Goal: Information Seeking & Learning: Learn about a topic

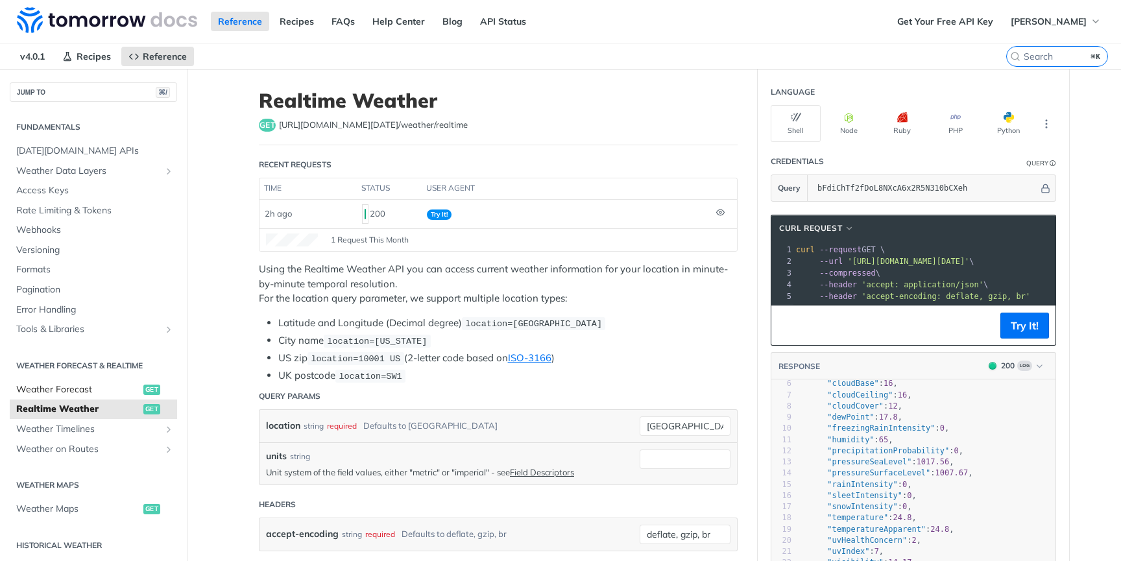
click at [82, 393] on span "Weather Forecast" at bounding box center [78, 389] width 124 height 13
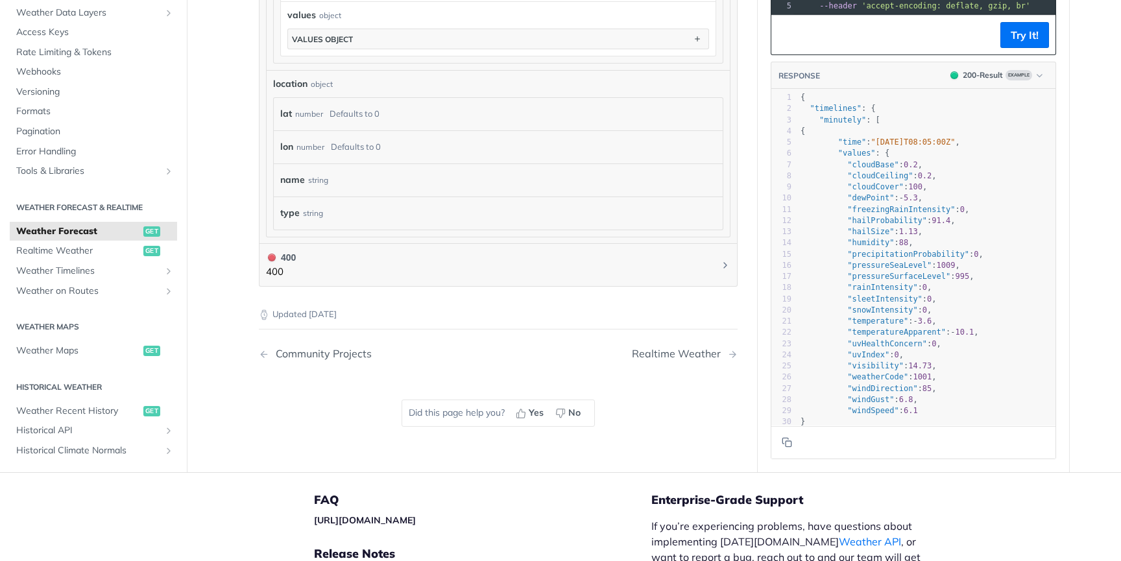
scroll to position [1137, 0]
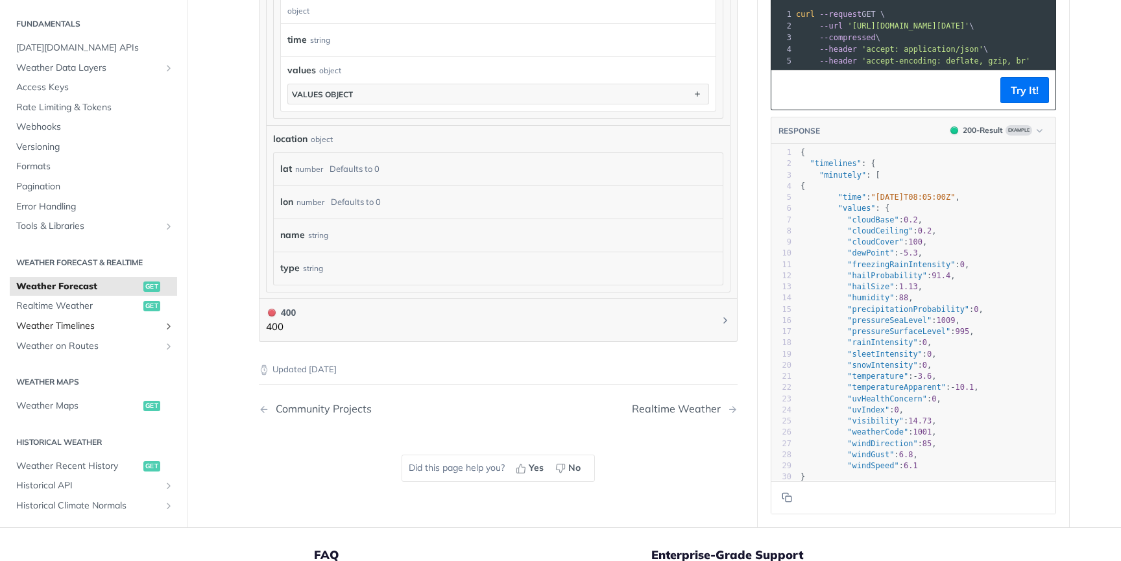
click at [119, 322] on span "Weather Timelines" at bounding box center [88, 326] width 144 height 13
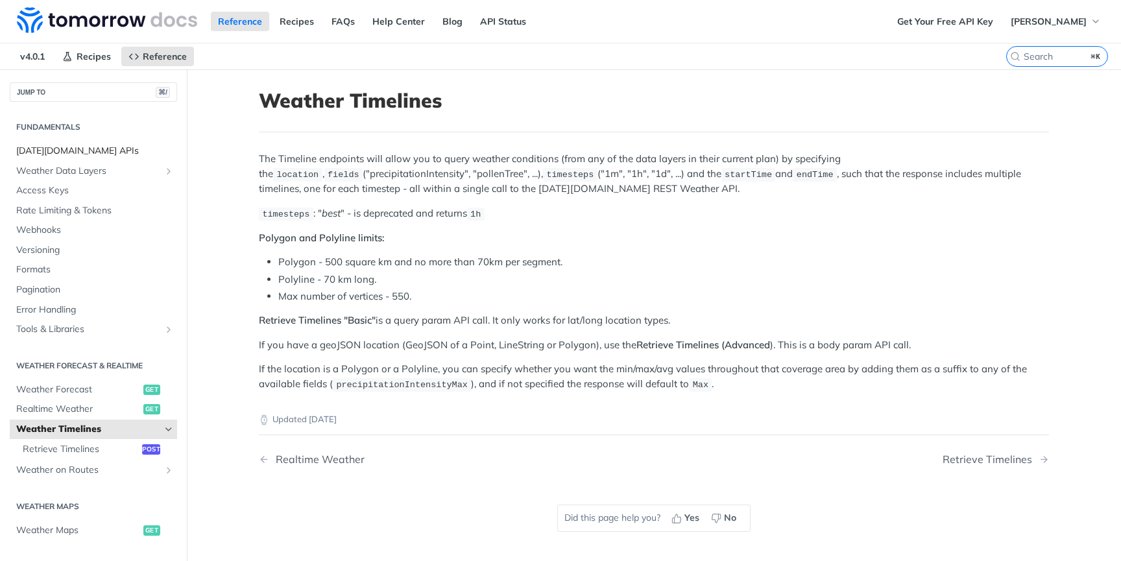
click at [76, 149] on span "[DATE][DOMAIN_NAME] APIs" at bounding box center [95, 151] width 158 height 13
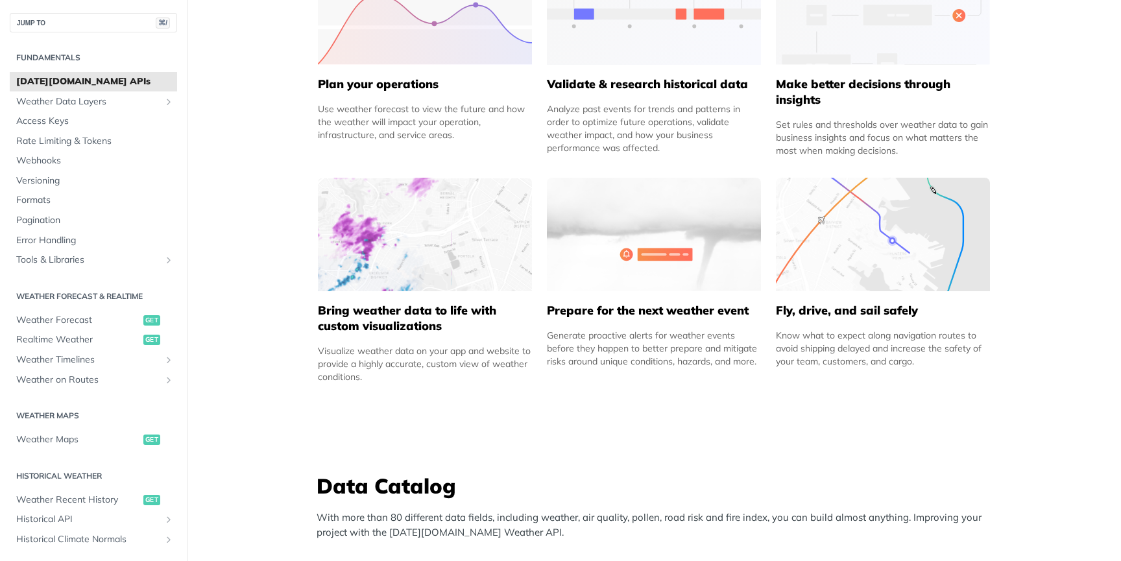
scroll to position [764, 0]
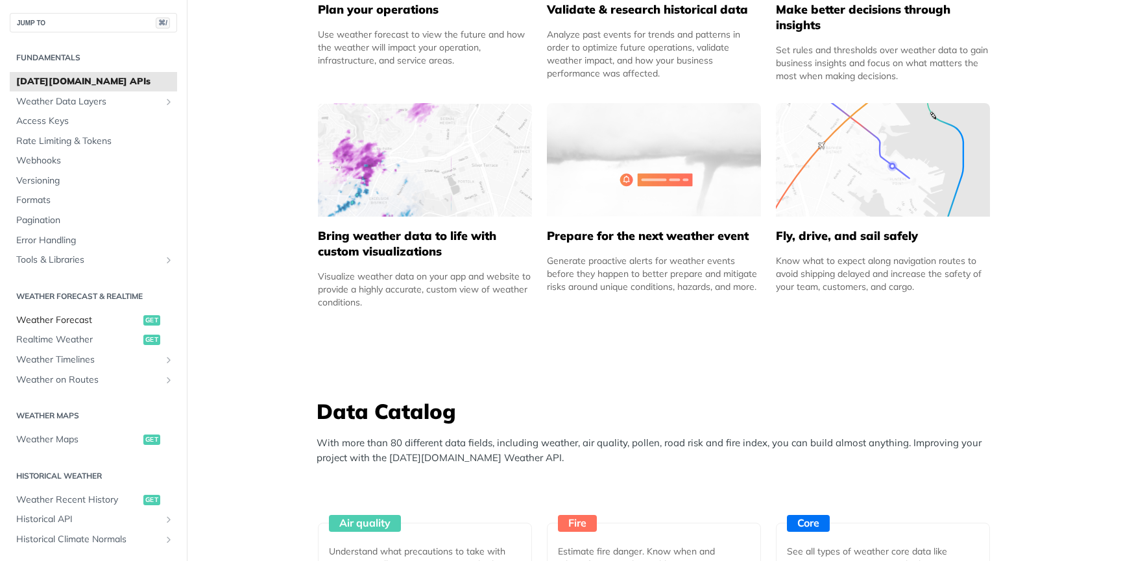
click at [93, 321] on span "Weather Forecast" at bounding box center [78, 320] width 124 height 13
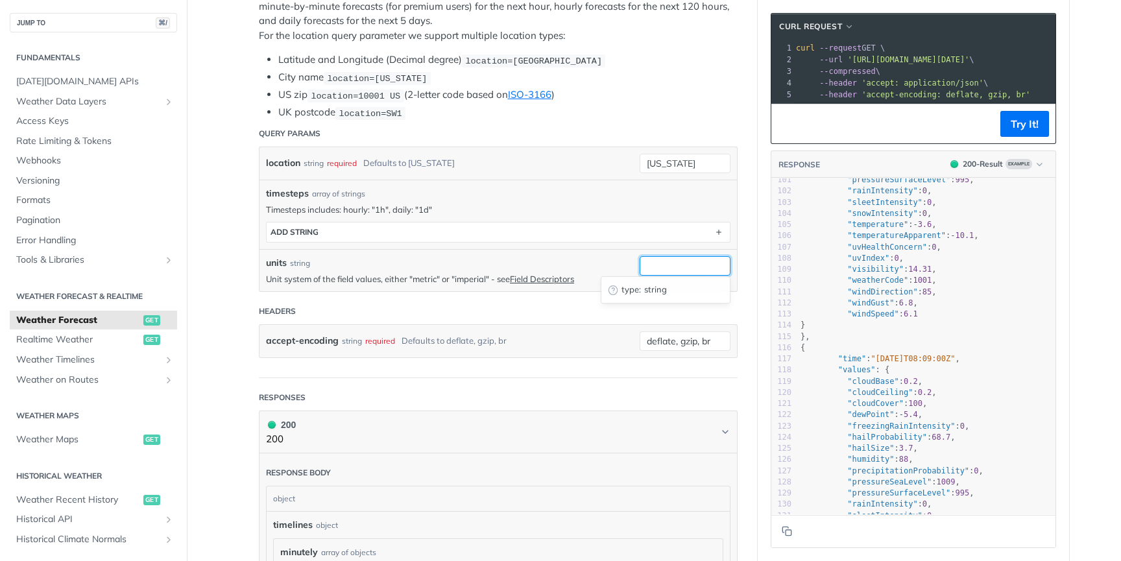
click at [701, 261] on input "units" at bounding box center [685, 265] width 91 height 19
click at [551, 311] on header "Headers" at bounding box center [498, 311] width 479 height 26
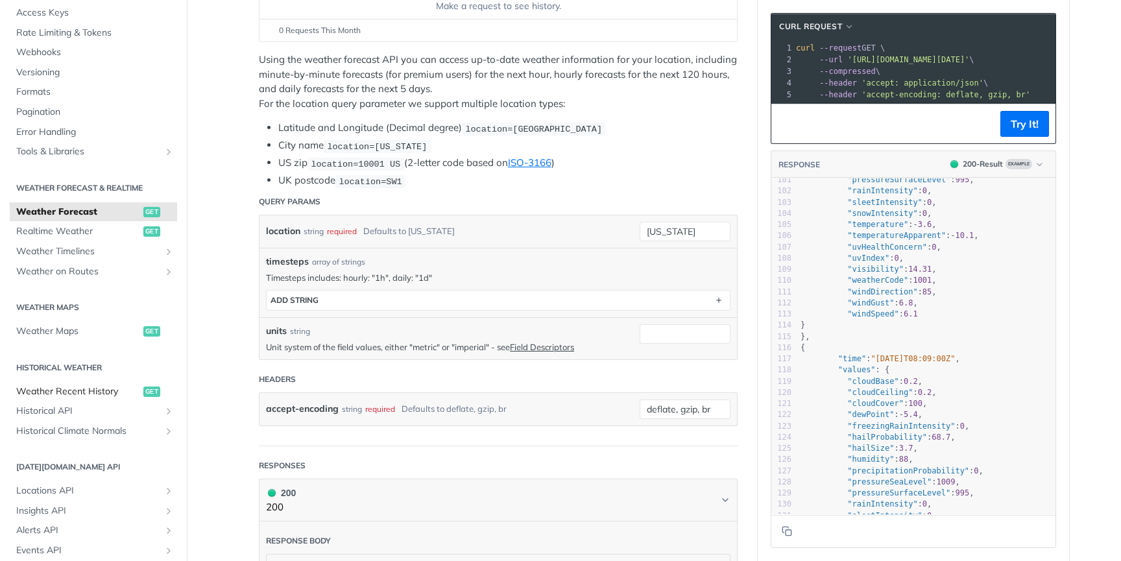
click at [104, 392] on span "Weather Recent History" at bounding box center [78, 391] width 124 height 13
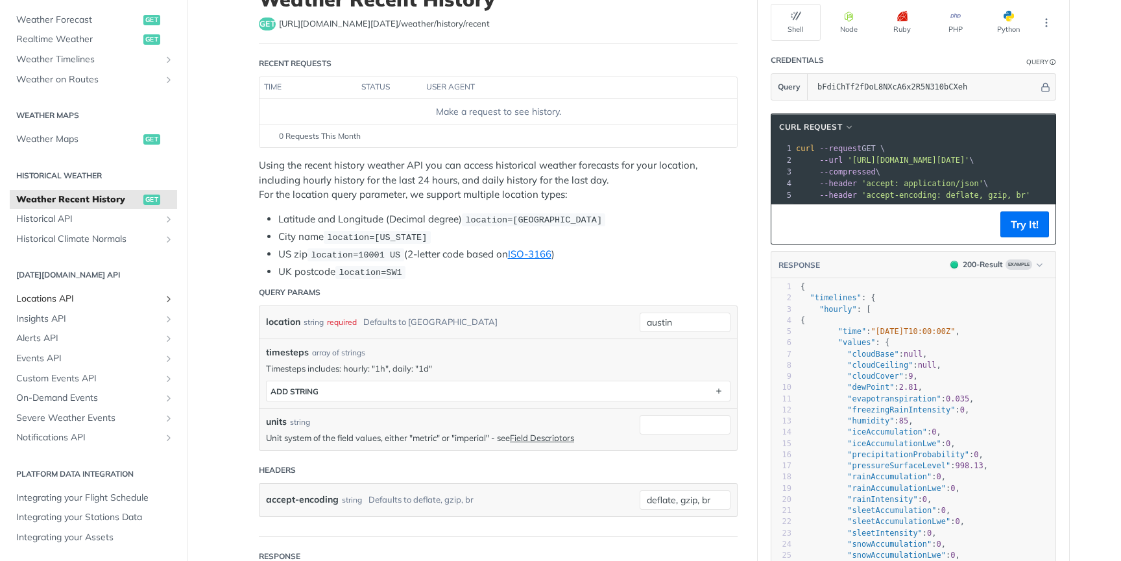
click at [114, 301] on span "Locations API" at bounding box center [88, 299] width 144 height 13
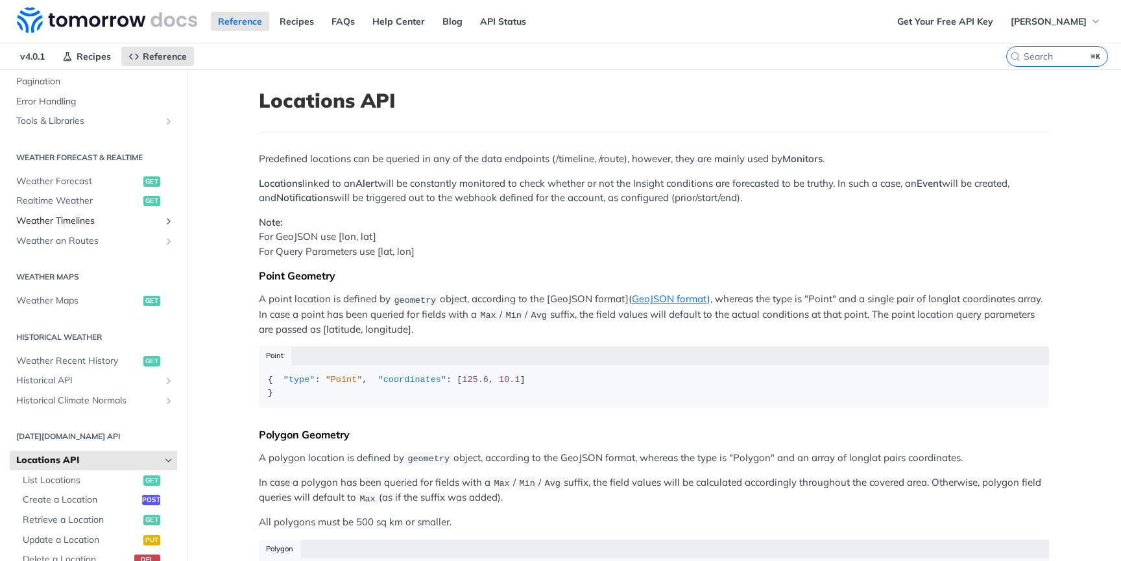
click at [101, 225] on span "Weather Timelines" at bounding box center [88, 221] width 144 height 13
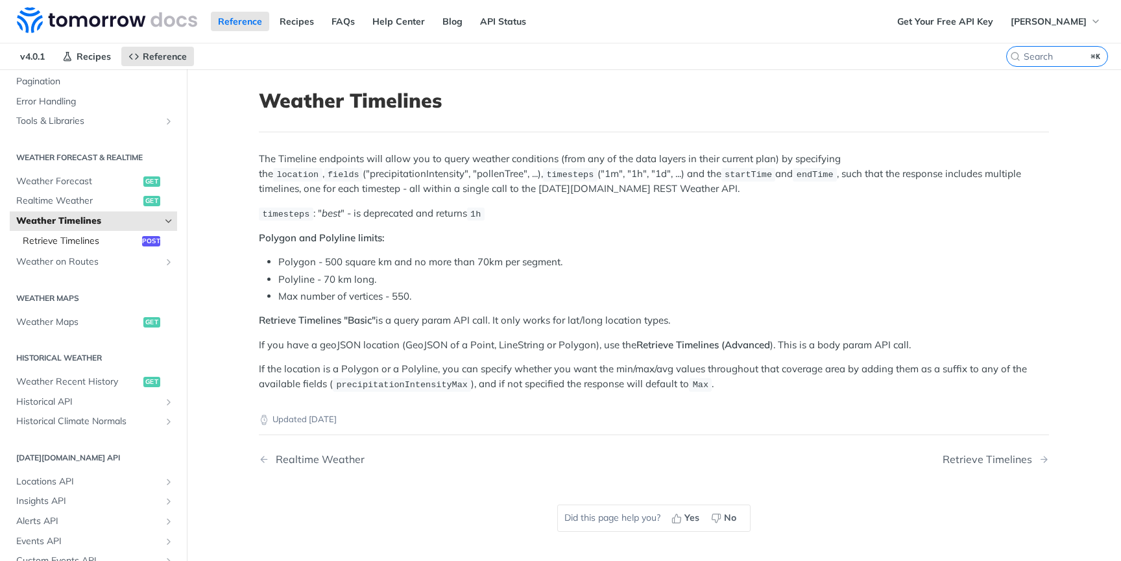
click at [86, 243] on span "Retrieve Timelines" at bounding box center [81, 241] width 116 height 13
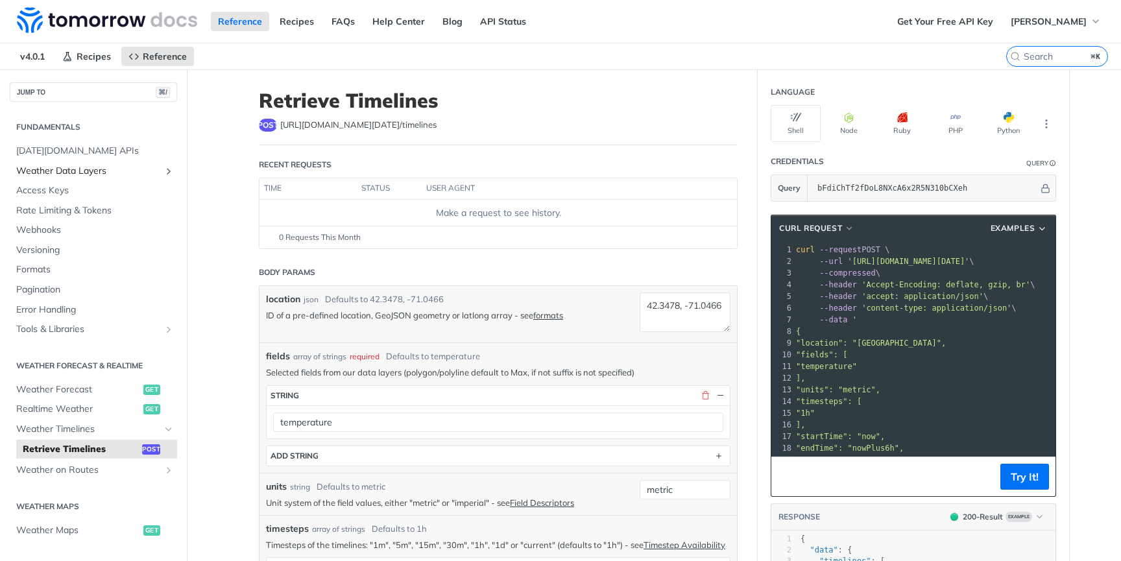
click at [91, 175] on span "Weather Data Layers" at bounding box center [88, 171] width 144 height 13
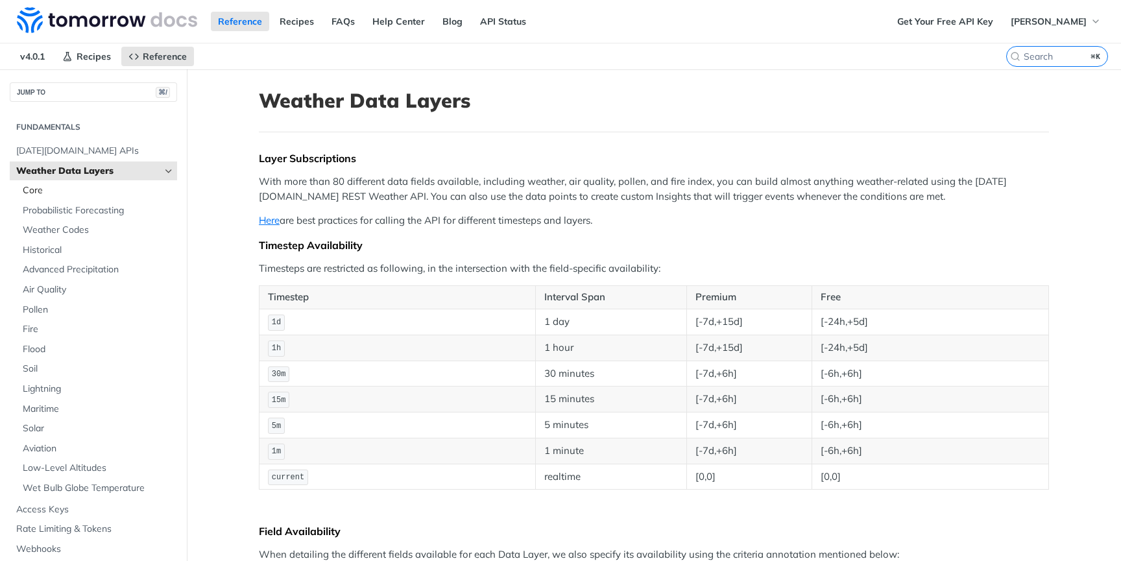
click at [67, 190] on span "Core" at bounding box center [98, 190] width 151 height 13
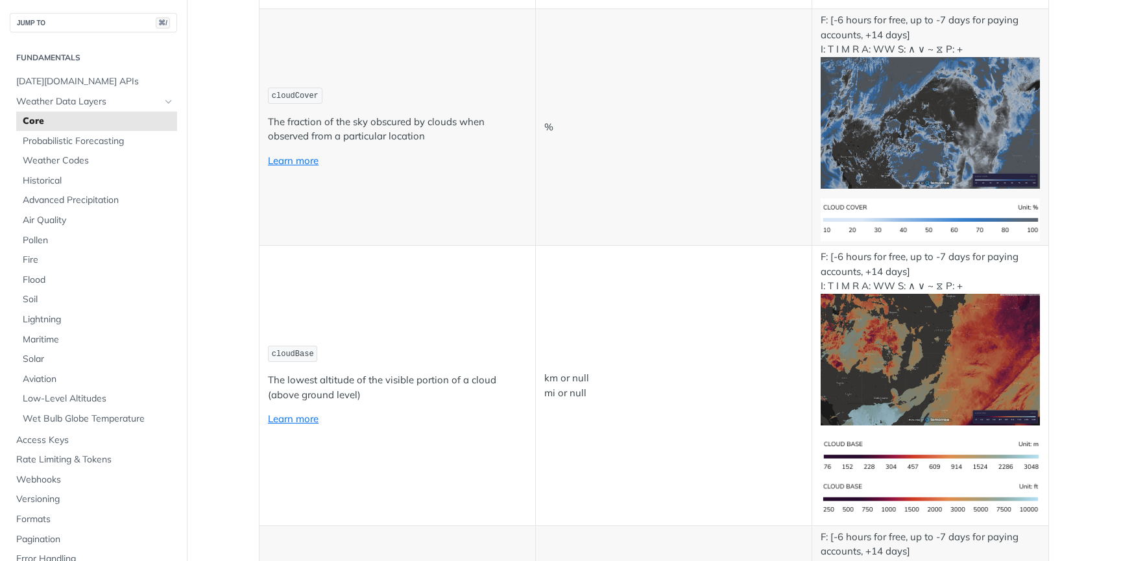
scroll to position [3755, 0]
